Goal: Information Seeking & Learning: Learn about a topic

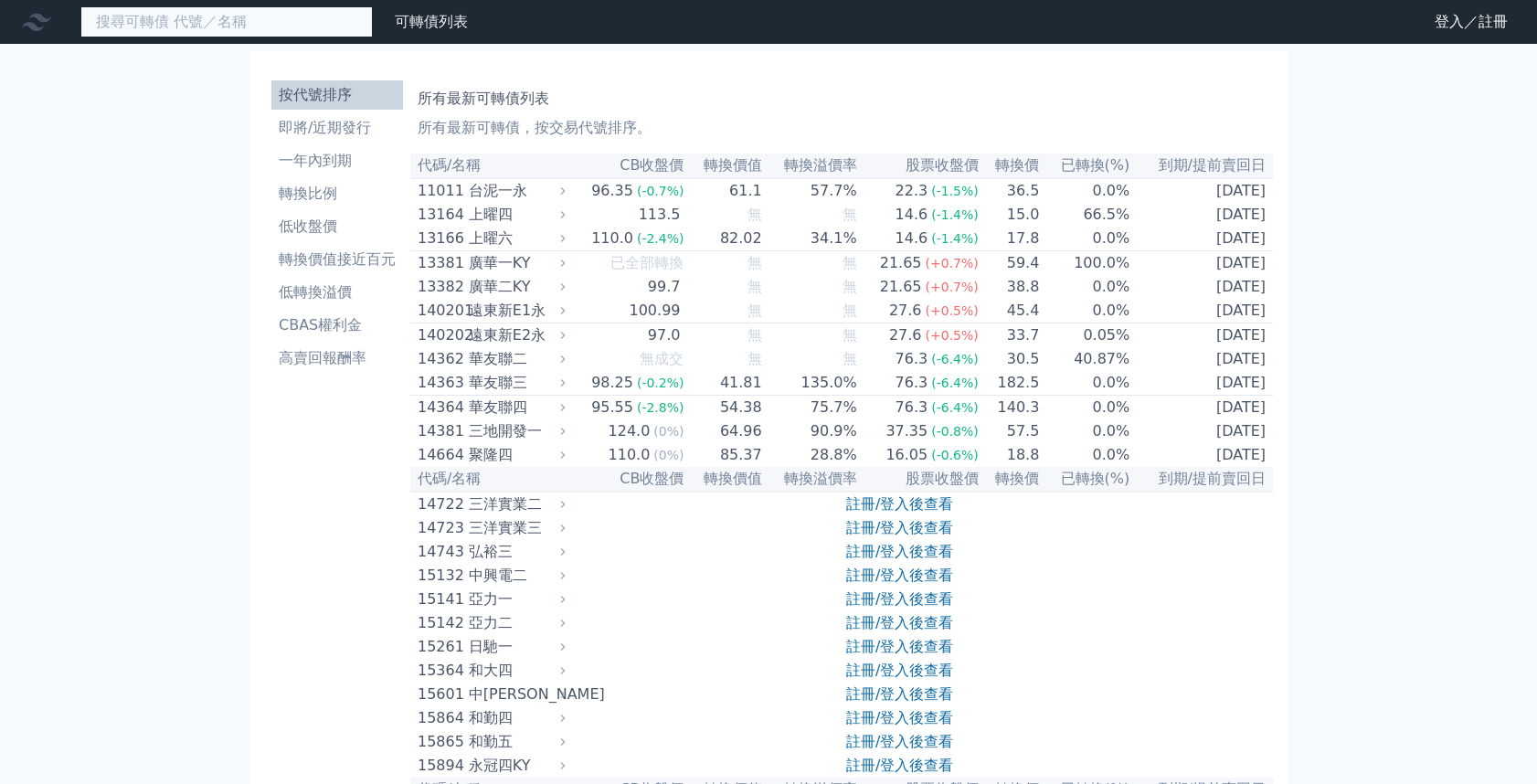
click at [217, 19] on input at bounding box center [227, 22] width 292 height 31
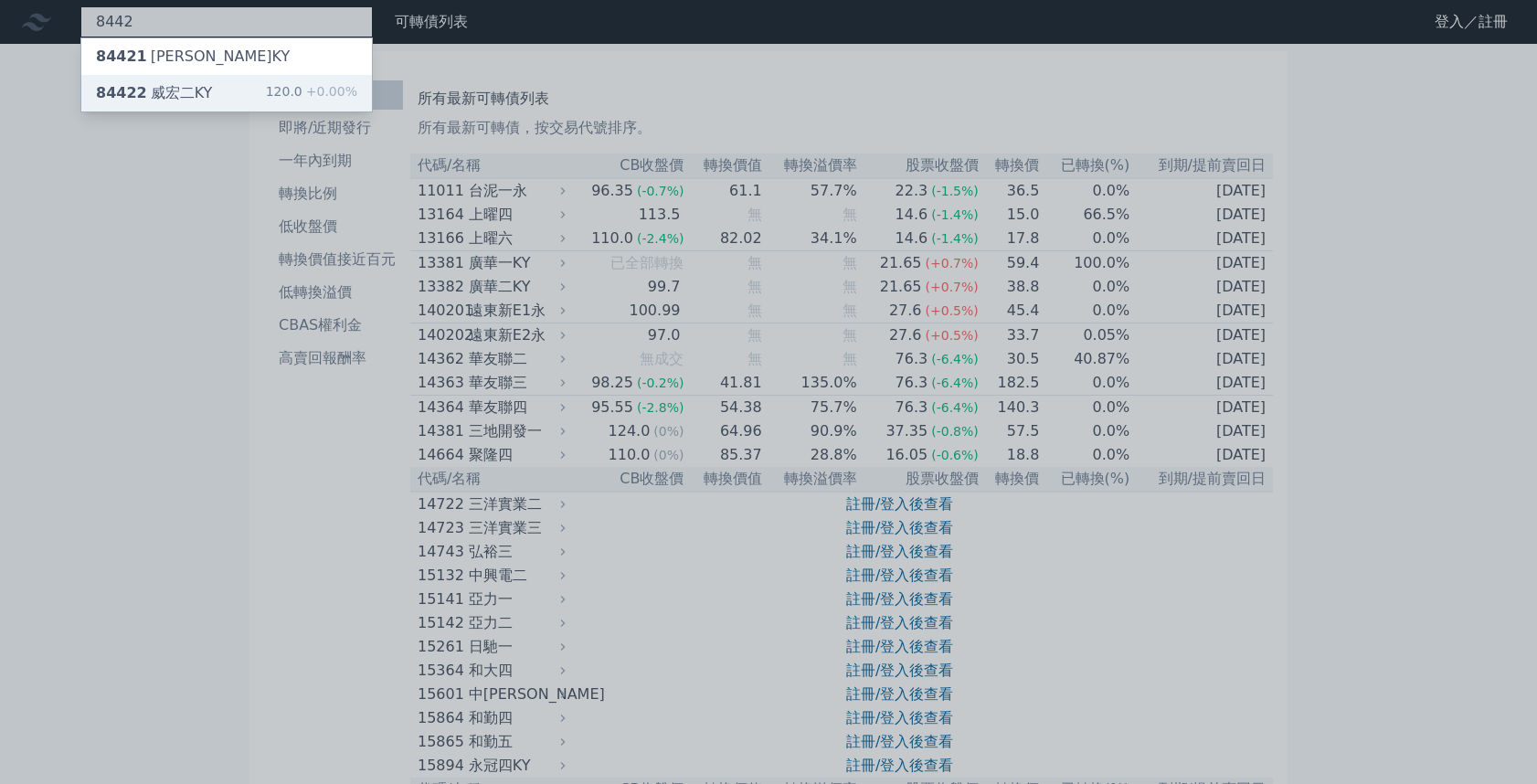
type input "8442"
click at [110, 82] on div "84422 威宏二KY" at bounding box center [154, 93] width 116 height 22
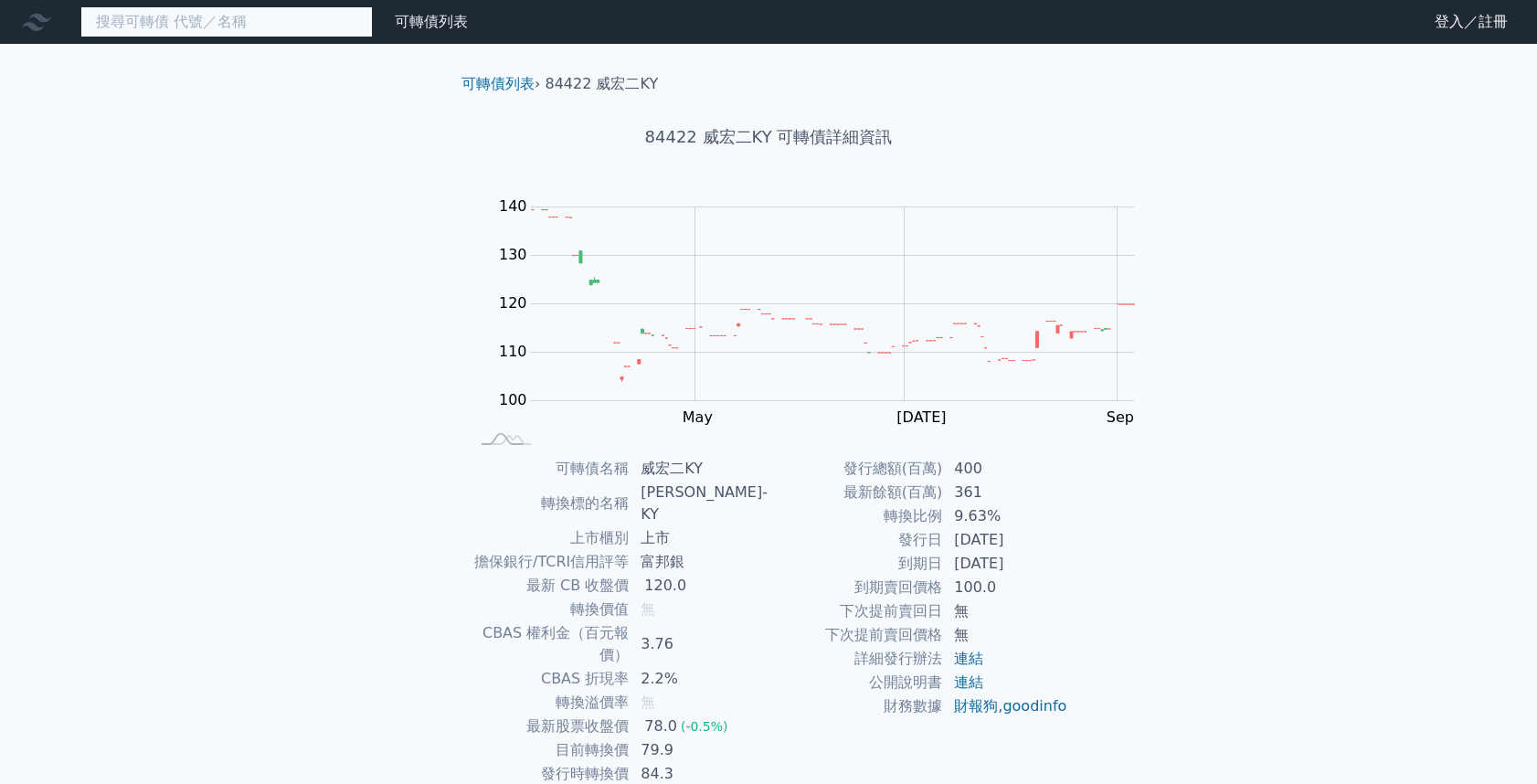
click at [177, 34] on input at bounding box center [227, 22] width 292 height 31
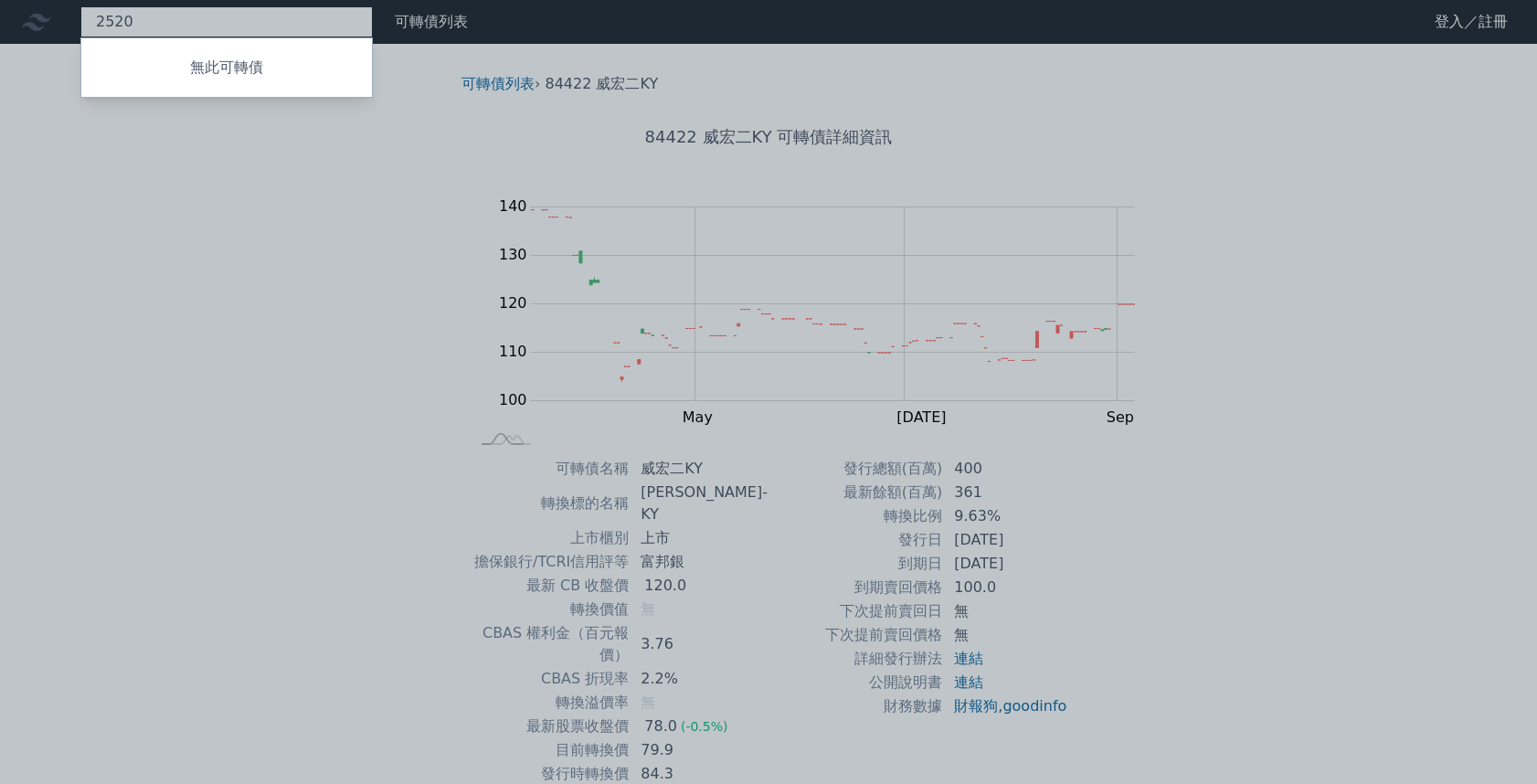
type input "2520"
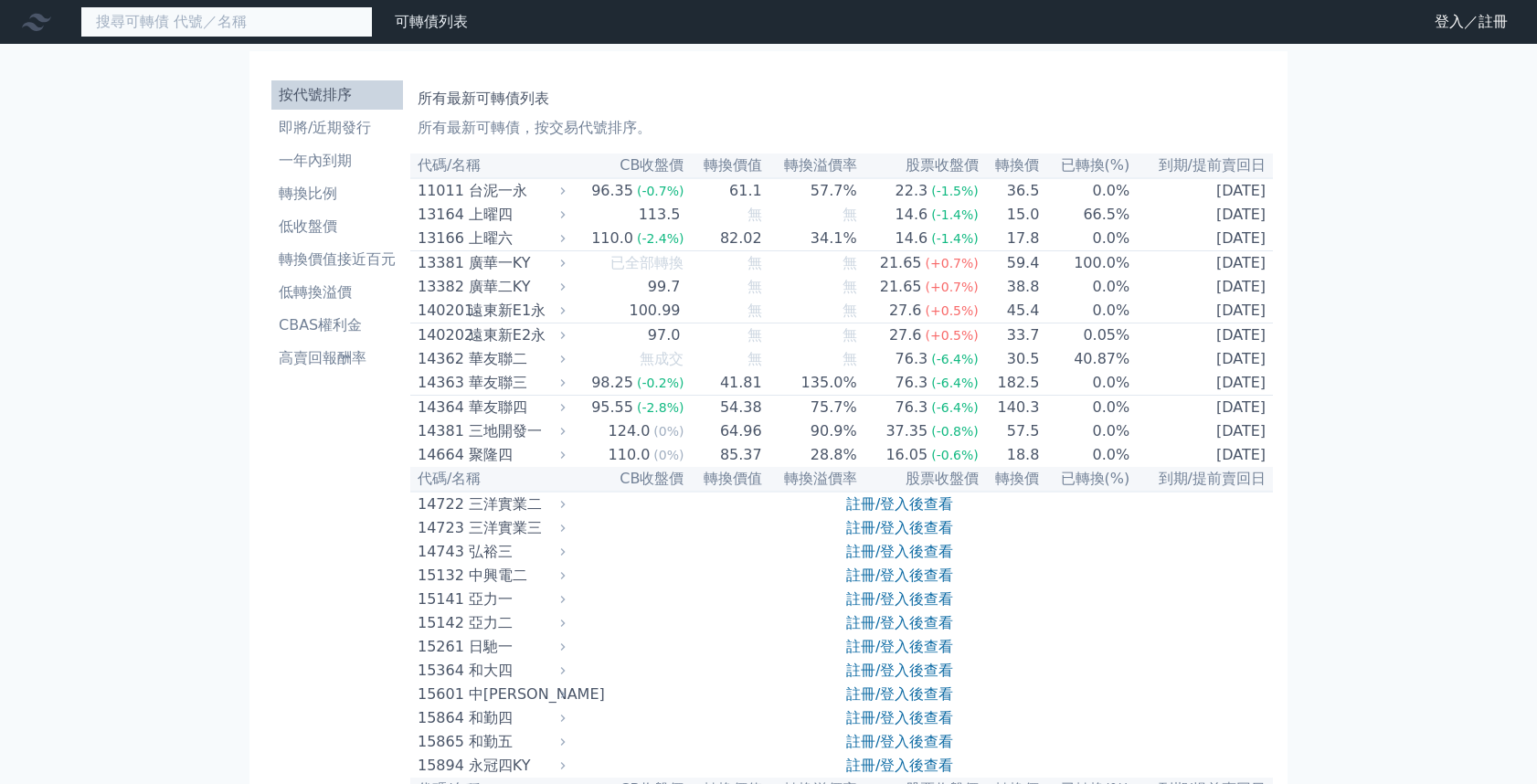
click at [195, 26] on input at bounding box center [227, 22] width 292 height 31
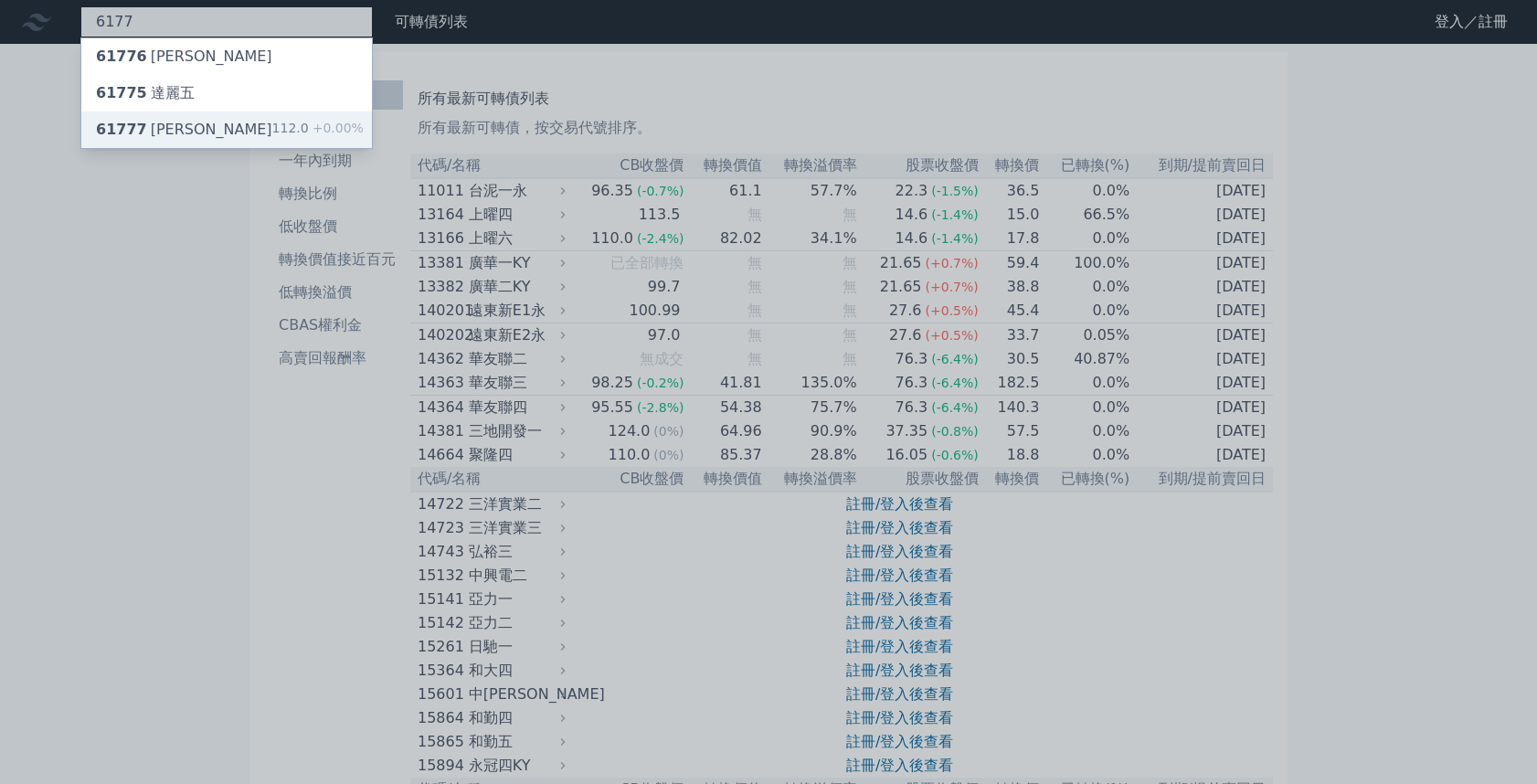
type input "6177"
click at [151, 122] on div "61777 達麗七 112.0 +0.00%" at bounding box center [227, 130] width 290 height 37
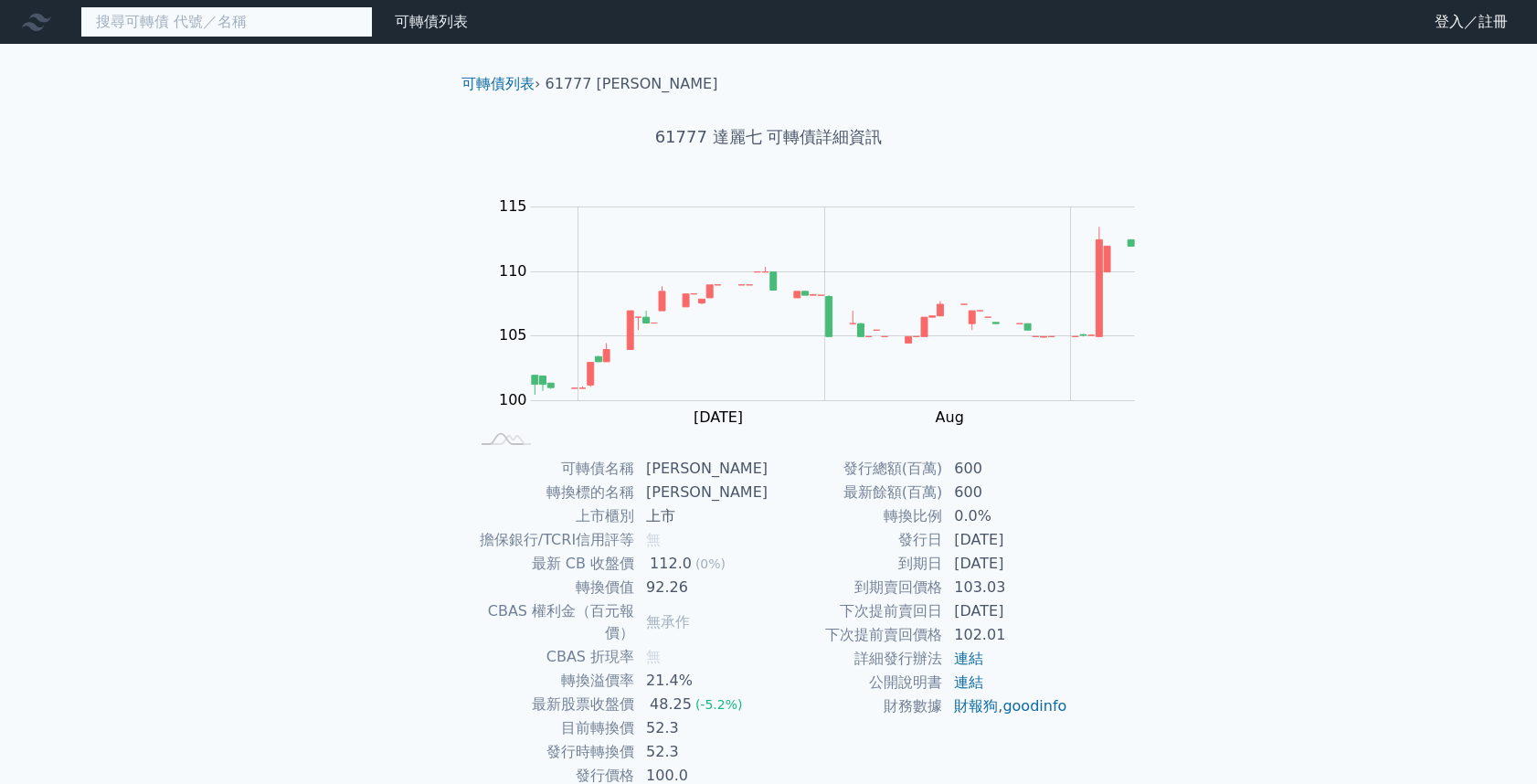
click at [121, 19] on input at bounding box center [227, 22] width 292 height 31
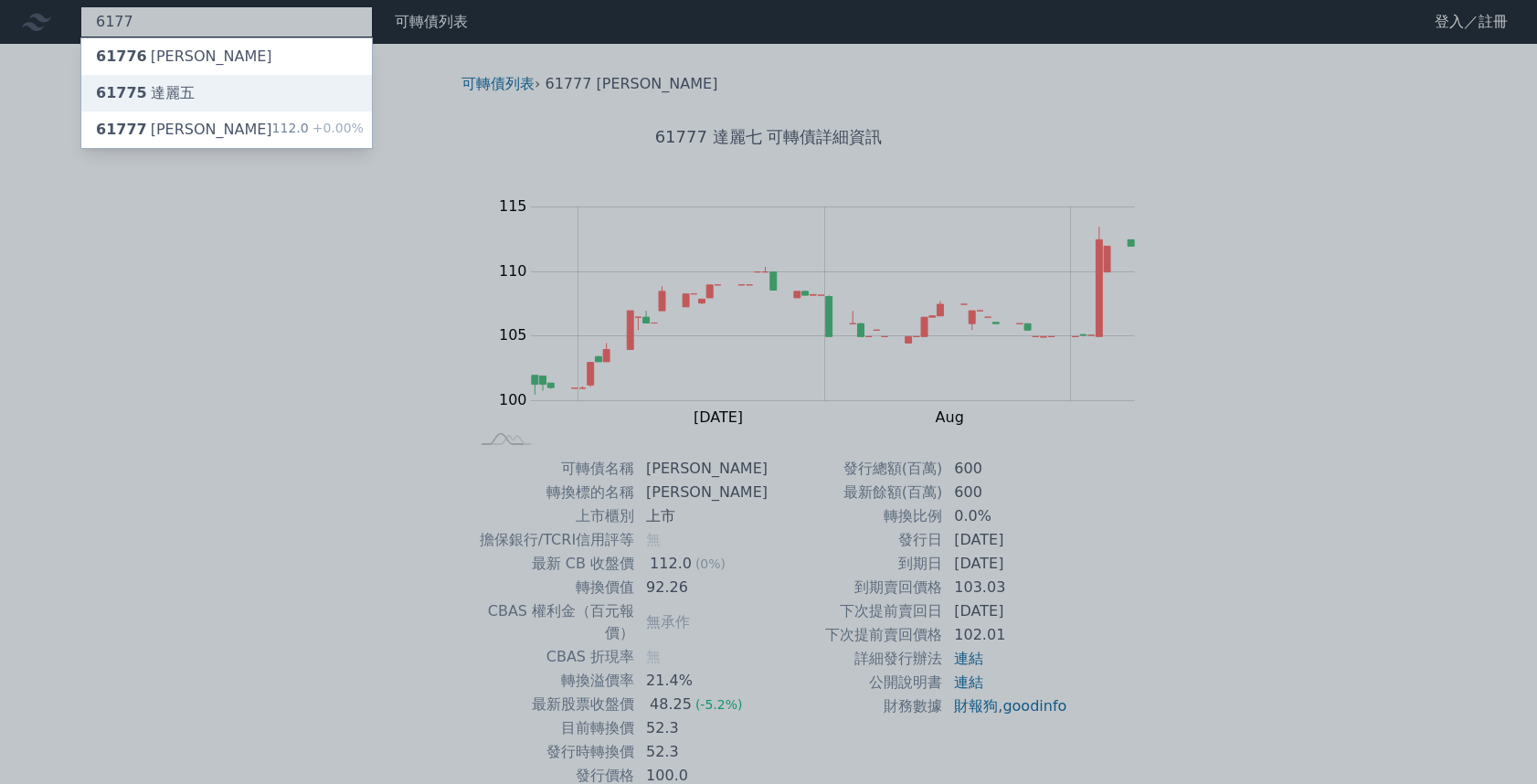
type input "6177"
click at [111, 85] on div "61775 達麗五" at bounding box center [145, 93] width 98 height 22
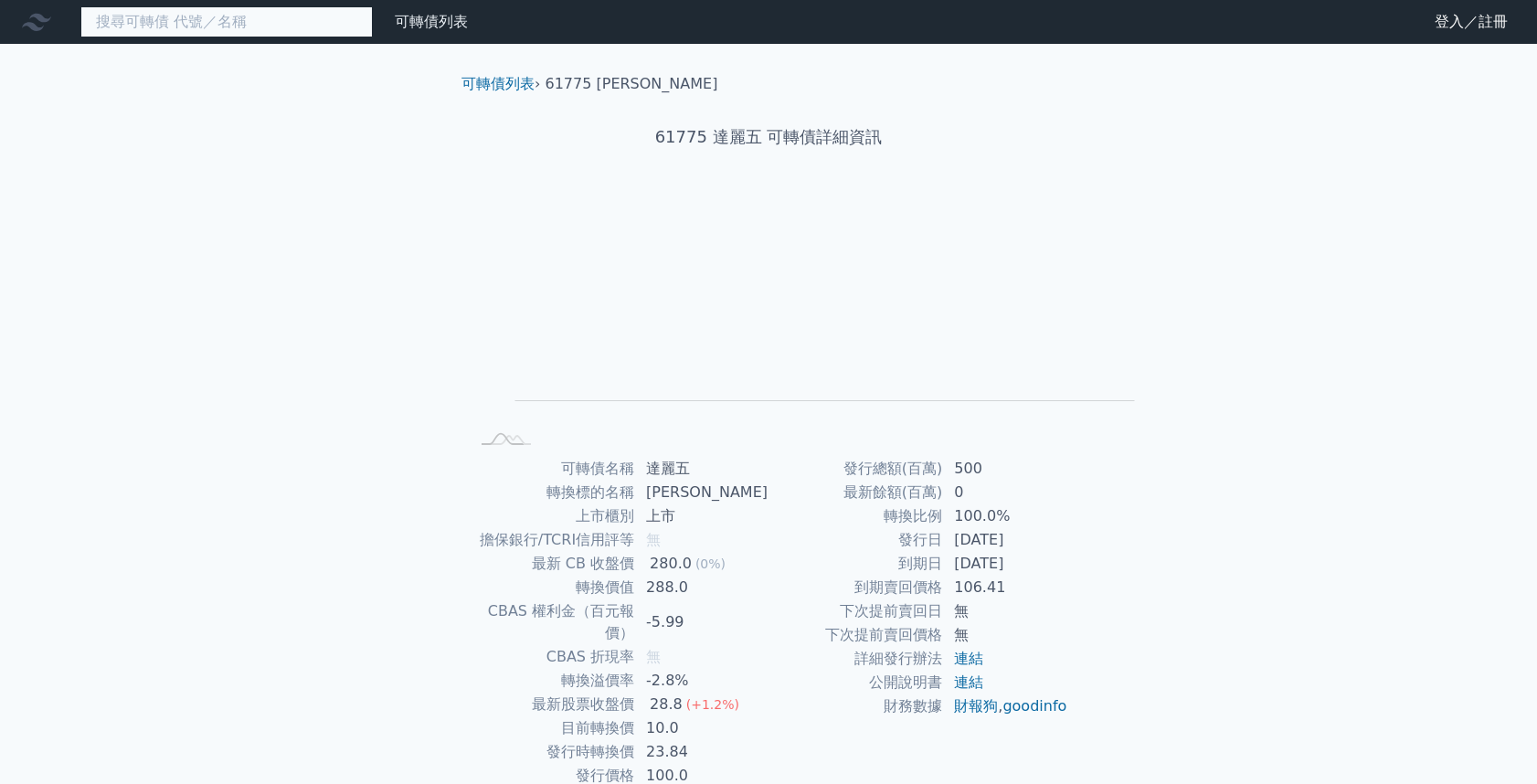
click at [91, 18] on input at bounding box center [227, 22] width 292 height 31
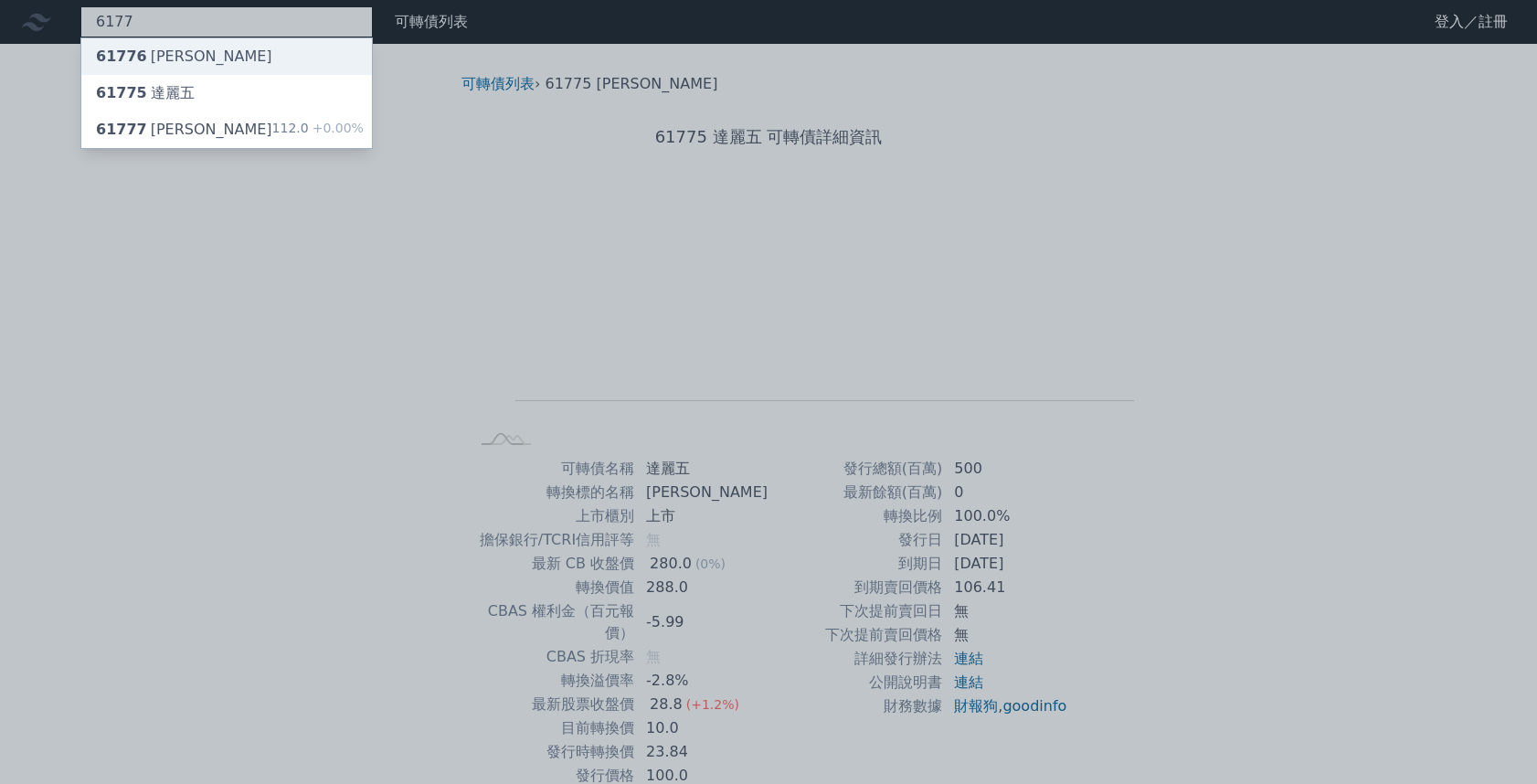
type input "6177"
drag, startPoint x: 96, startPoint y: 56, endPoint x: 125, endPoint y: 68, distance: 31.4
click at [97, 56] on span "61776" at bounding box center [122, 56] width 52 height 18
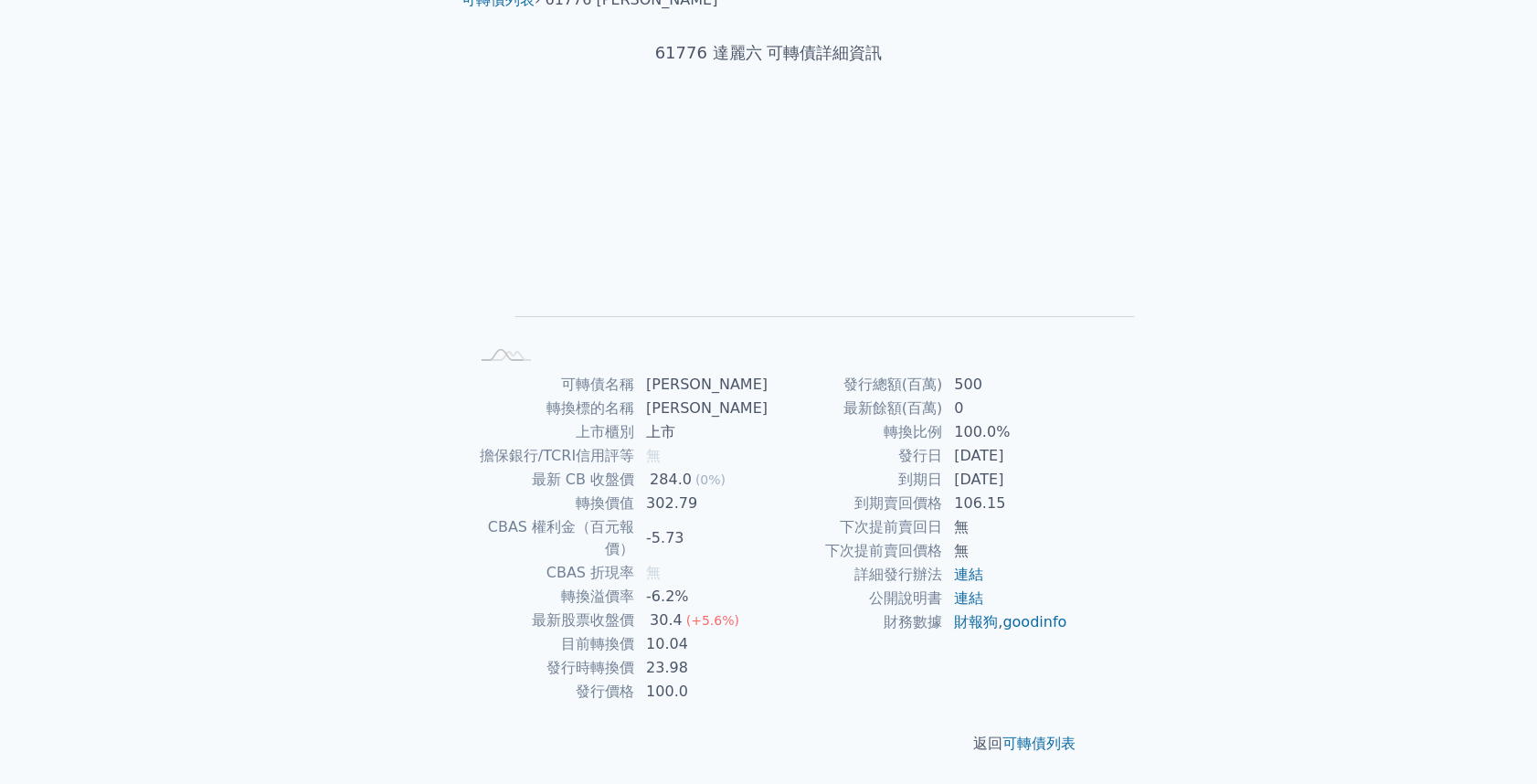
scroll to position [244, 0]
drag, startPoint x: 798, startPoint y: 513, endPoint x: 671, endPoint y: 500, distance: 127.7
click at [768, 421] on tr "最新餘額(百萬) 0" at bounding box center [918, 408] width 300 height 23
drag, startPoint x: 748, startPoint y: 455, endPoint x: 819, endPoint y: 454, distance: 71.0
click at [768, 656] on tr "發行時轉換價 23.98" at bounding box center [619, 668] width 300 height 23
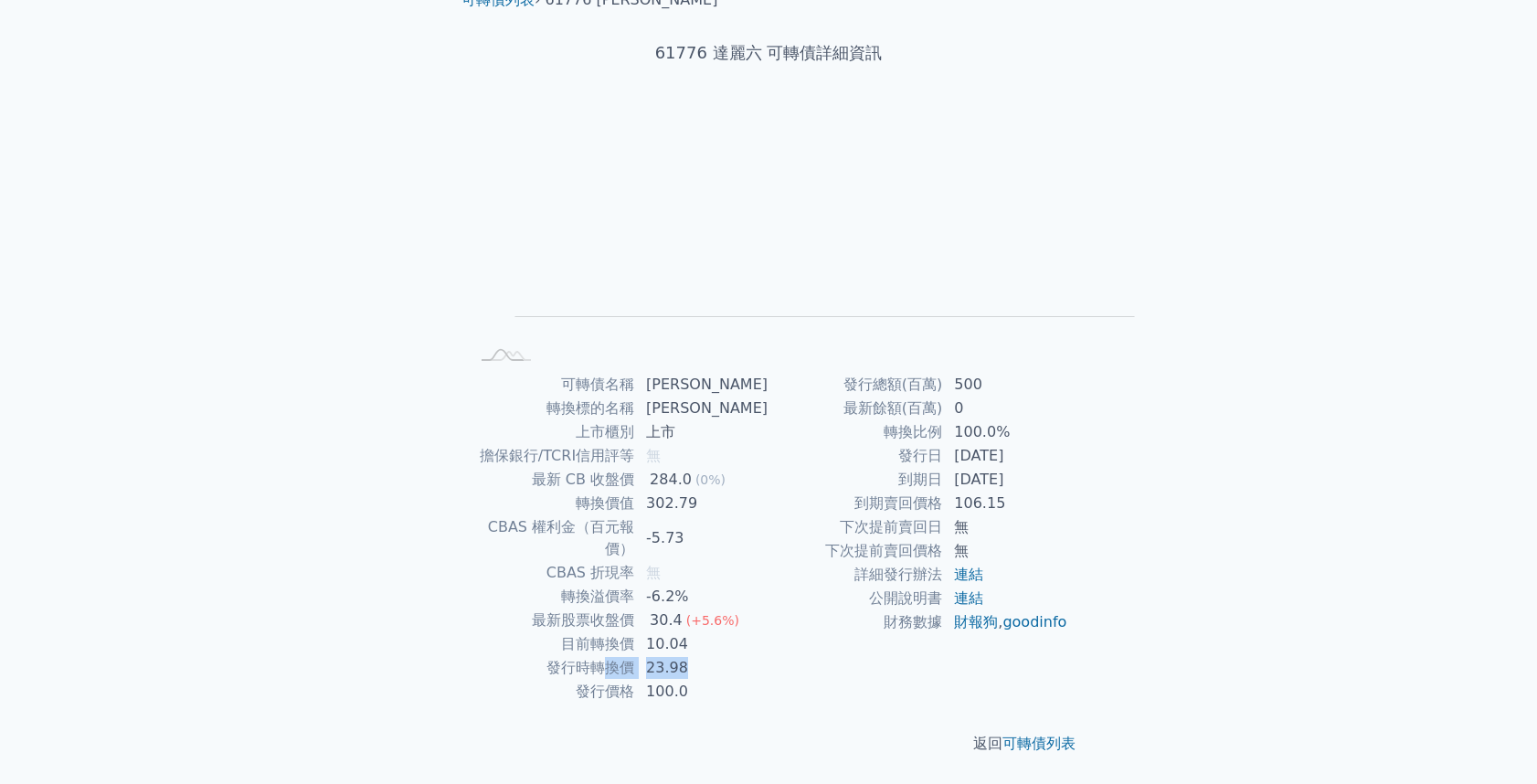
drag, startPoint x: 765, startPoint y: 566, endPoint x: 870, endPoint y: 571, distance: 105.1
click at [870, 492] on tr "到期日 2020-09-08" at bounding box center [918, 479] width 300 height 23
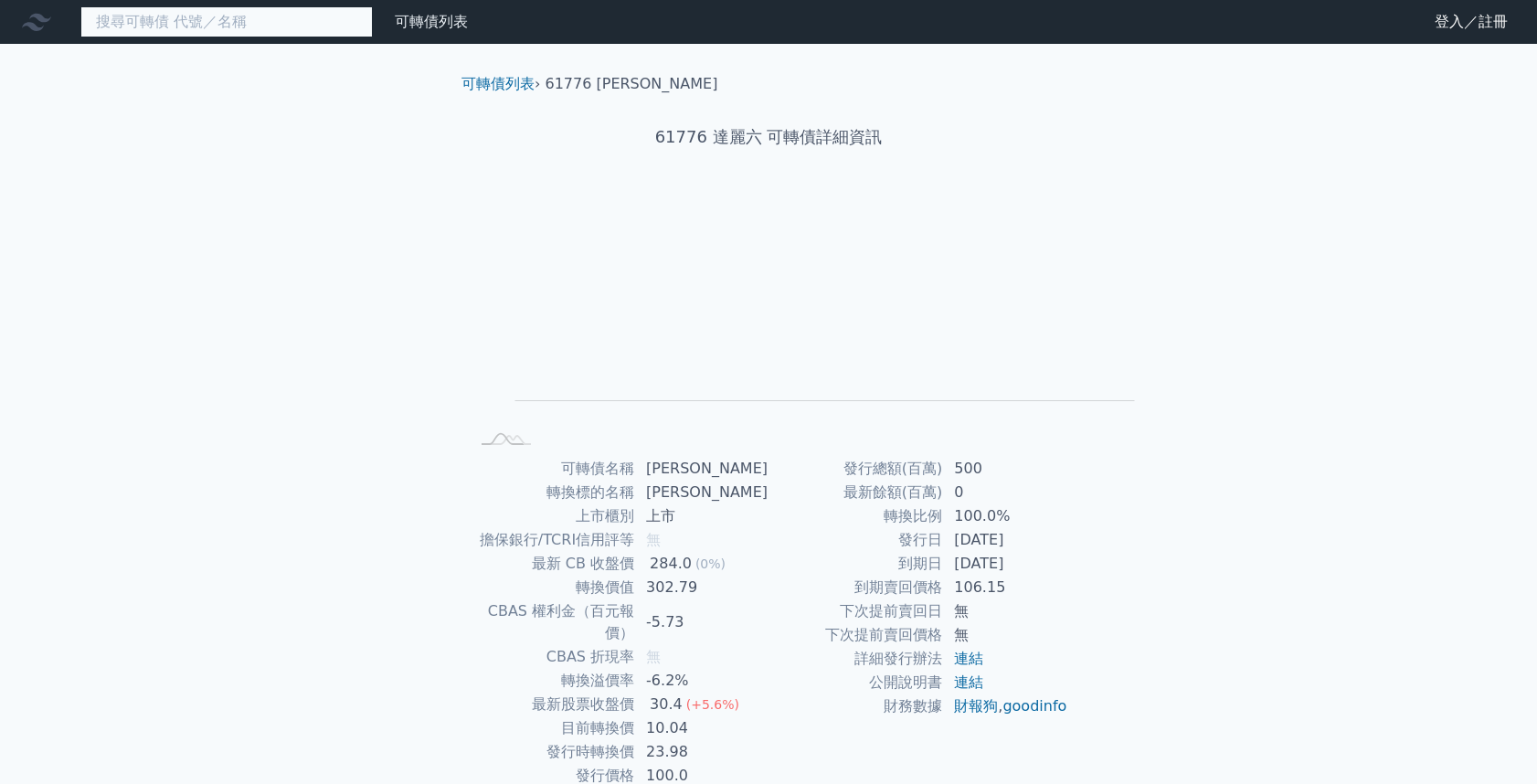
click at [142, 31] on input at bounding box center [227, 22] width 292 height 31
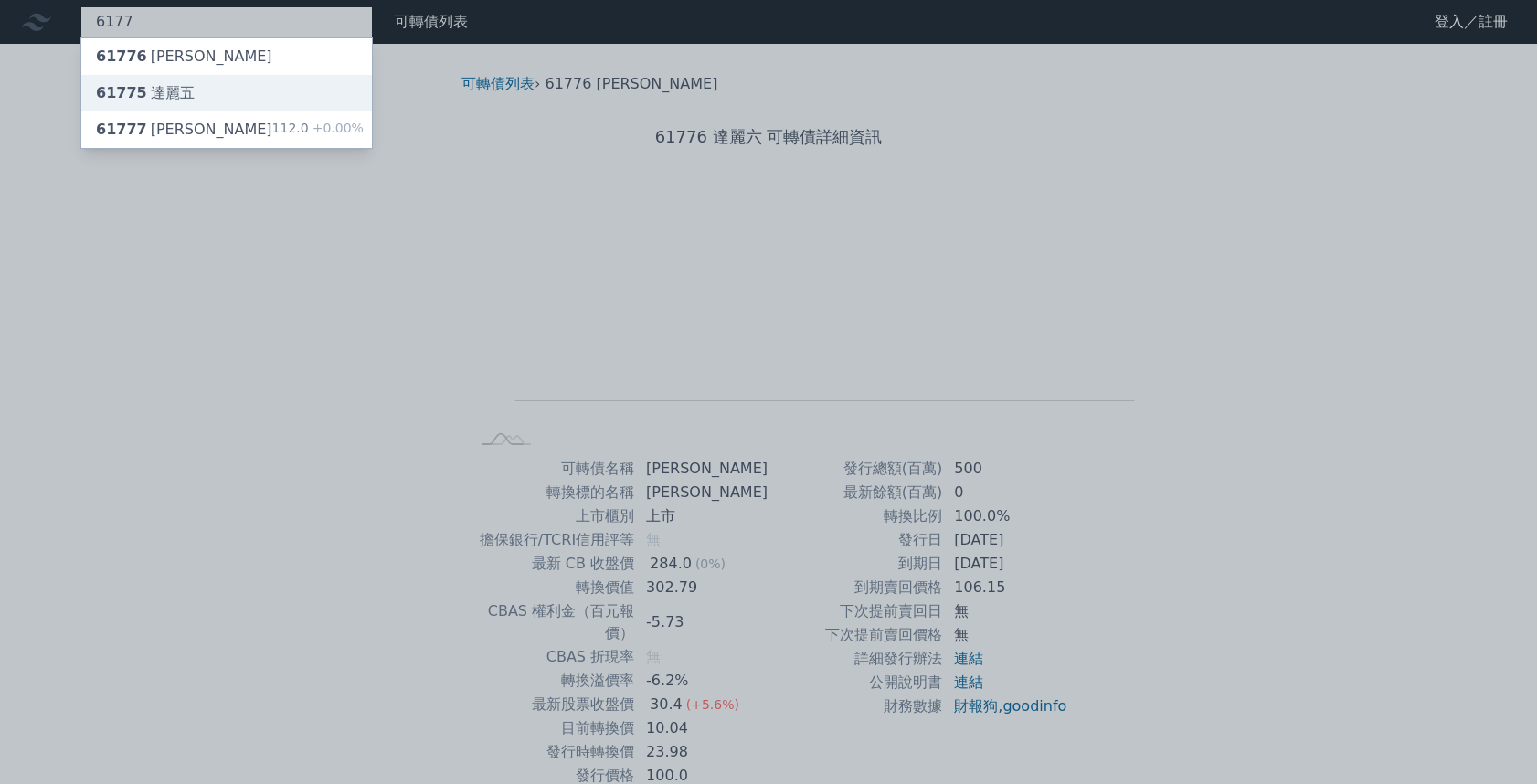
type input "6177"
click at [131, 90] on div "61775 達麗五" at bounding box center [145, 93] width 98 height 22
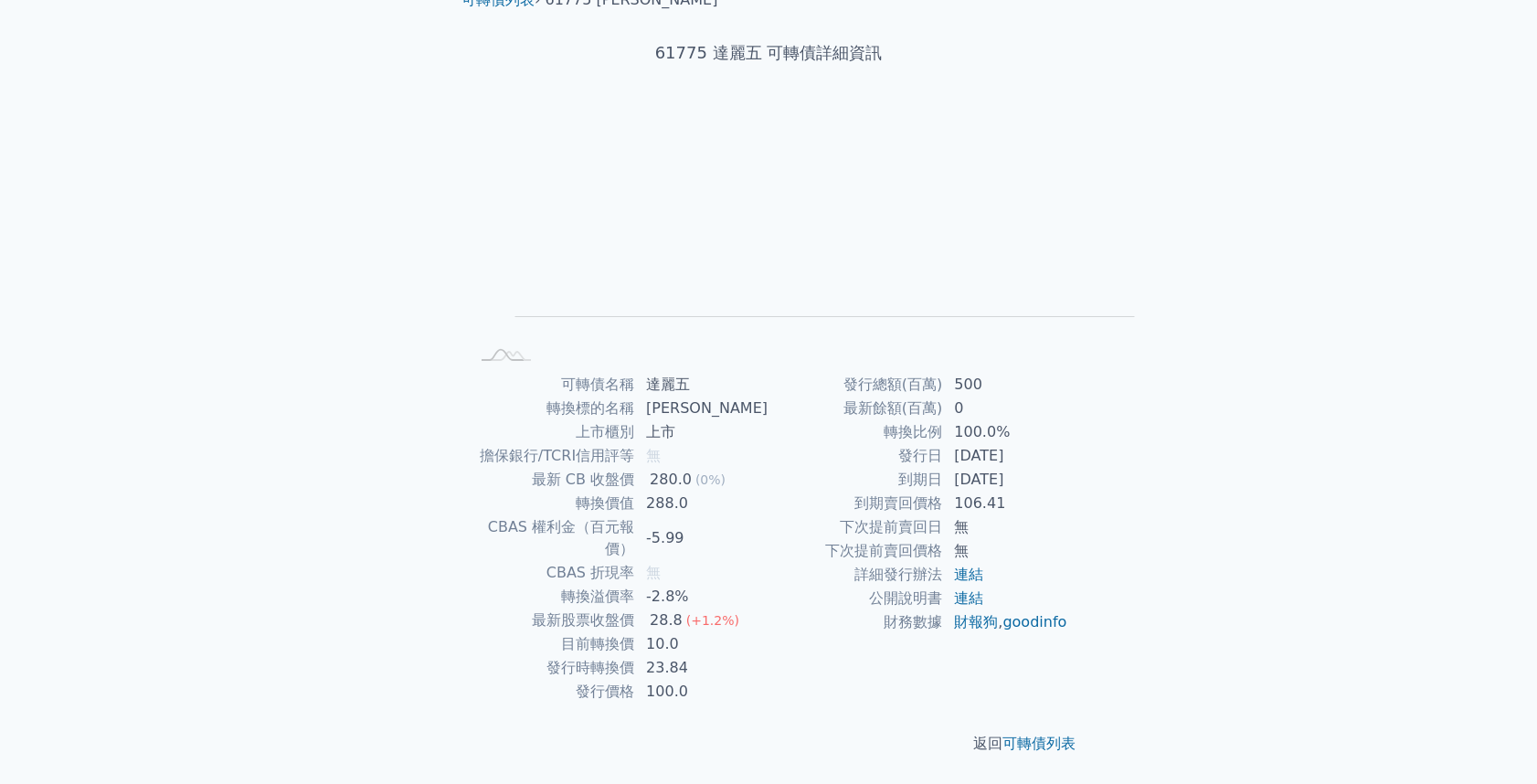
scroll to position [196, 0]
click at [1002, 630] on link "goodinfo" at bounding box center [1034, 622] width 64 height 18
